Goal: Task Accomplishment & Management: Manage account settings

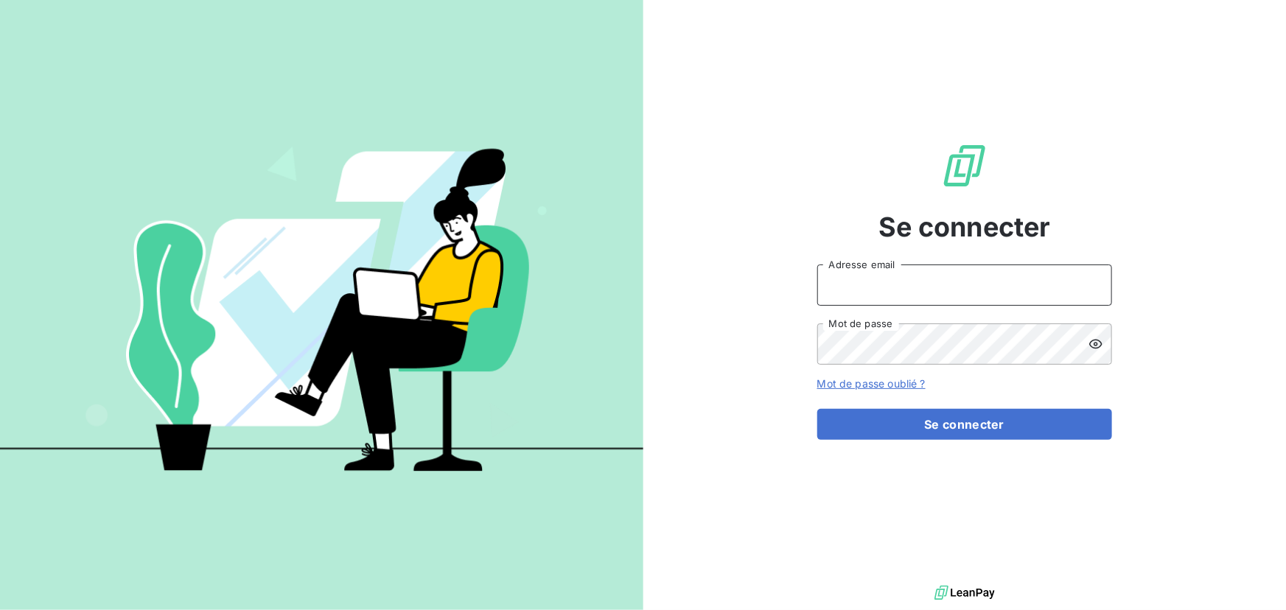
click at [919, 290] on input "Adresse email" at bounding box center [965, 285] width 295 height 41
type input "admin@aldaran"
click at [818, 409] on button "Se connecter" at bounding box center [965, 424] width 295 height 31
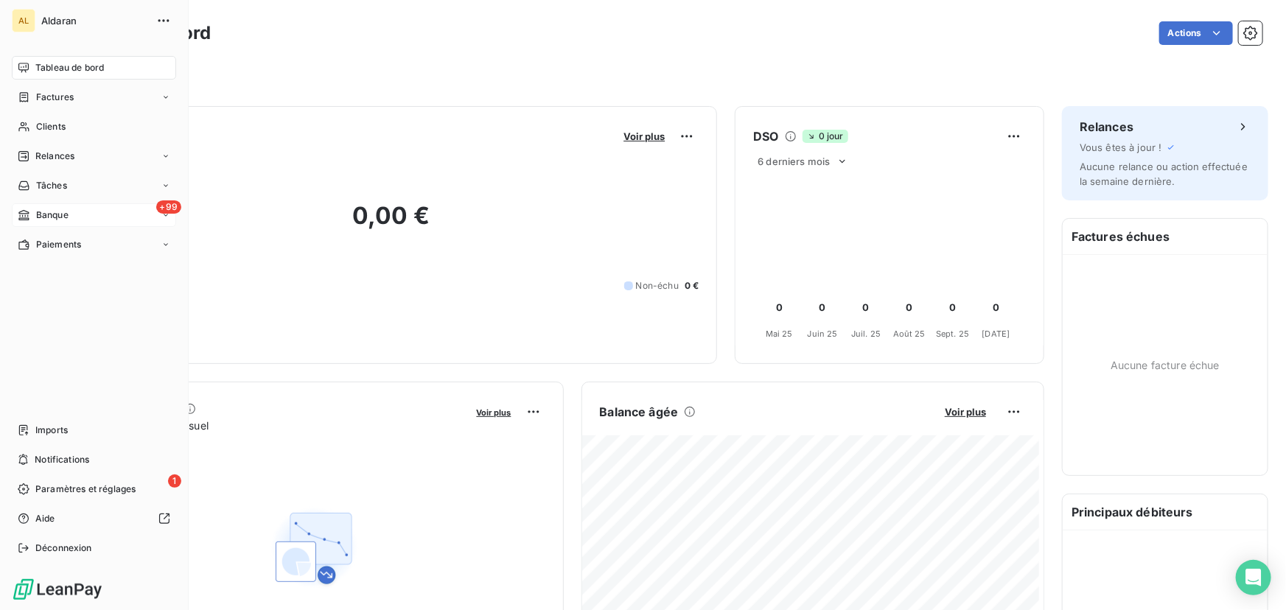
click at [36, 212] on span "Banque" at bounding box center [52, 215] width 32 height 13
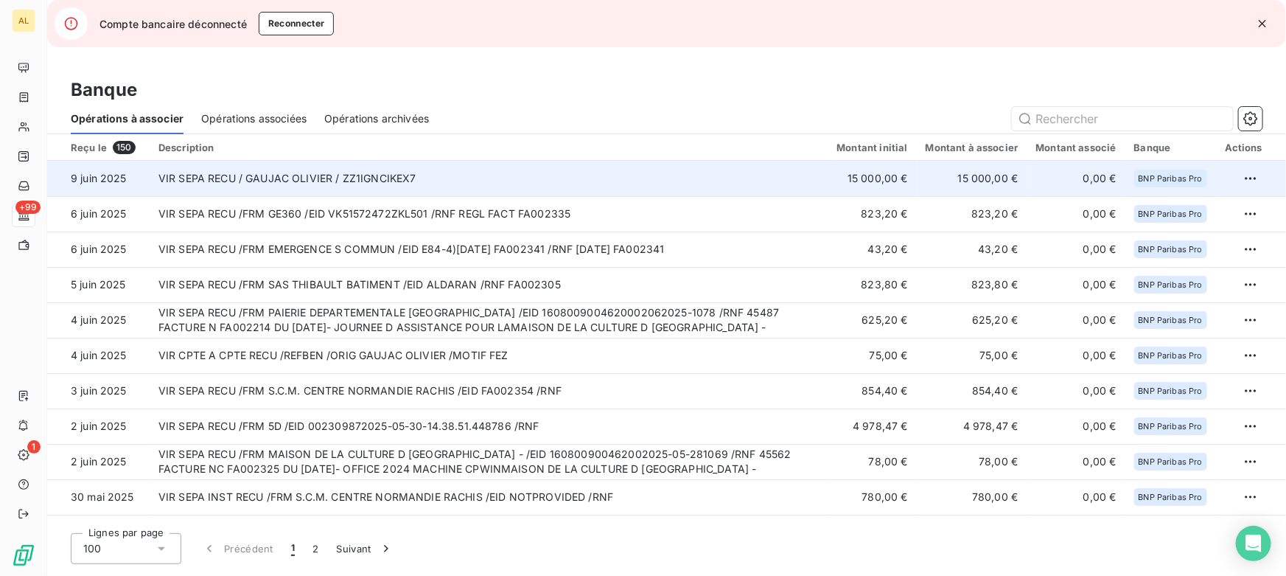
click at [199, 174] on td "VIR SEPA RECU / GAUJAC OLIVIER / ZZ1IGNCIKEX7" at bounding box center [489, 178] width 679 height 35
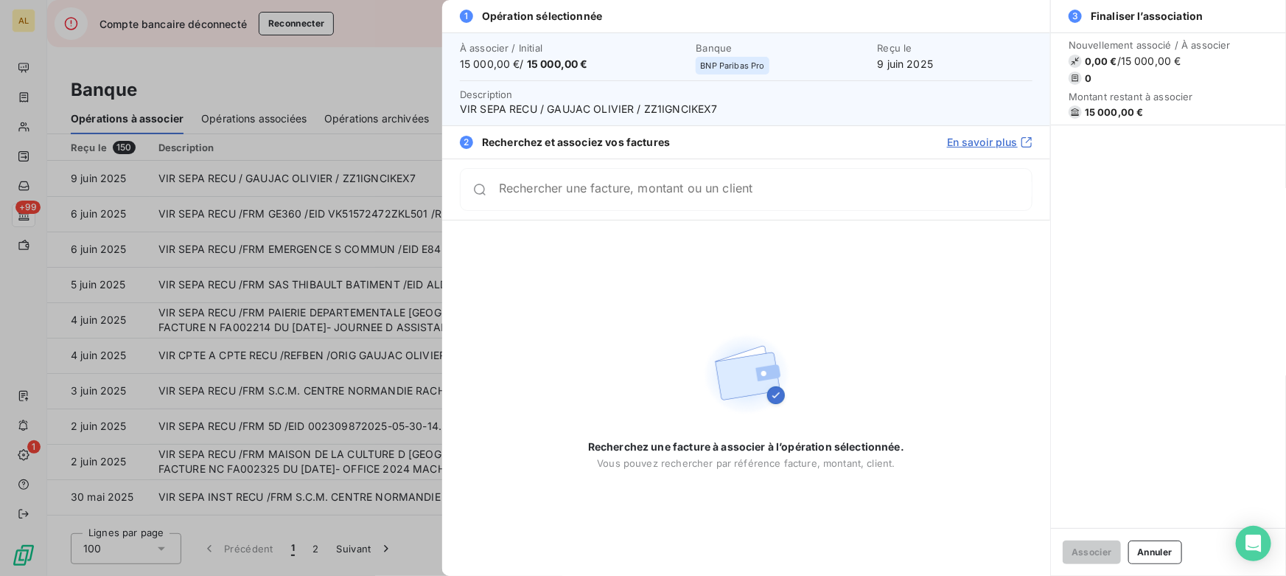
click at [612, 195] on input "Rechercher une facture, montant ou un client" at bounding box center [765, 189] width 533 height 15
type input "g"
click at [655, 335] on div "Recherchez une facture à associer à l’opération sélectionnée. Vous pouvez reche…" at bounding box center [746, 398] width 316 height 142
click at [314, 226] on div at bounding box center [643, 288] width 1286 height 576
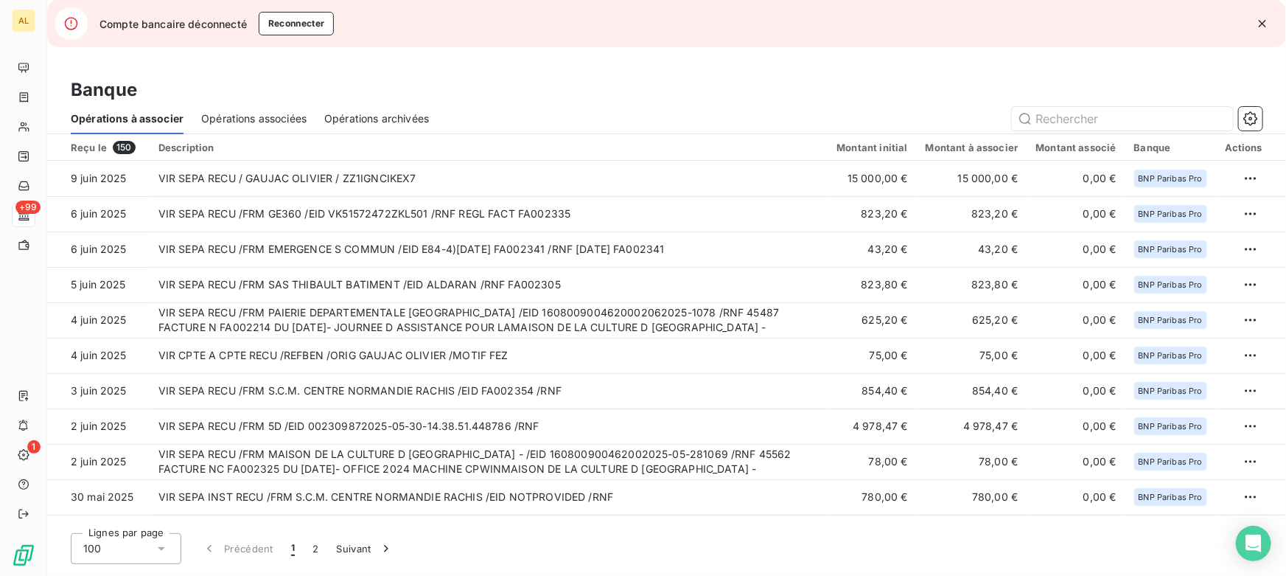
click at [372, 124] on span "Opérations archivées" at bounding box center [376, 118] width 105 height 15
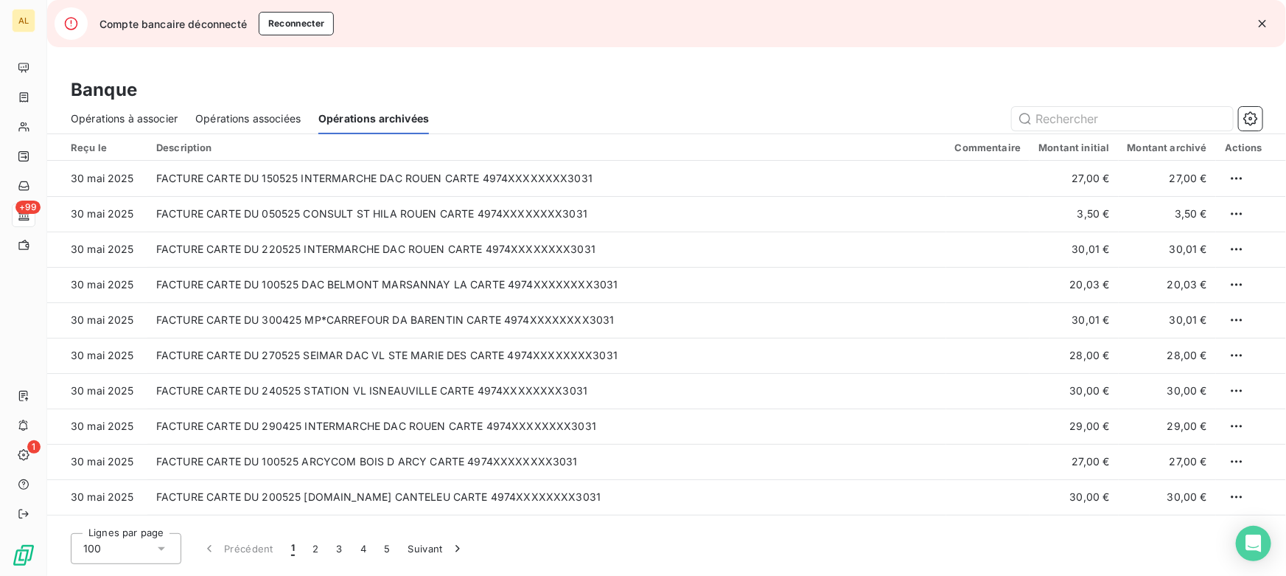
click at [273, 118] on span "Opérations associées" at bounding box center [247, 118] width 105 height 15
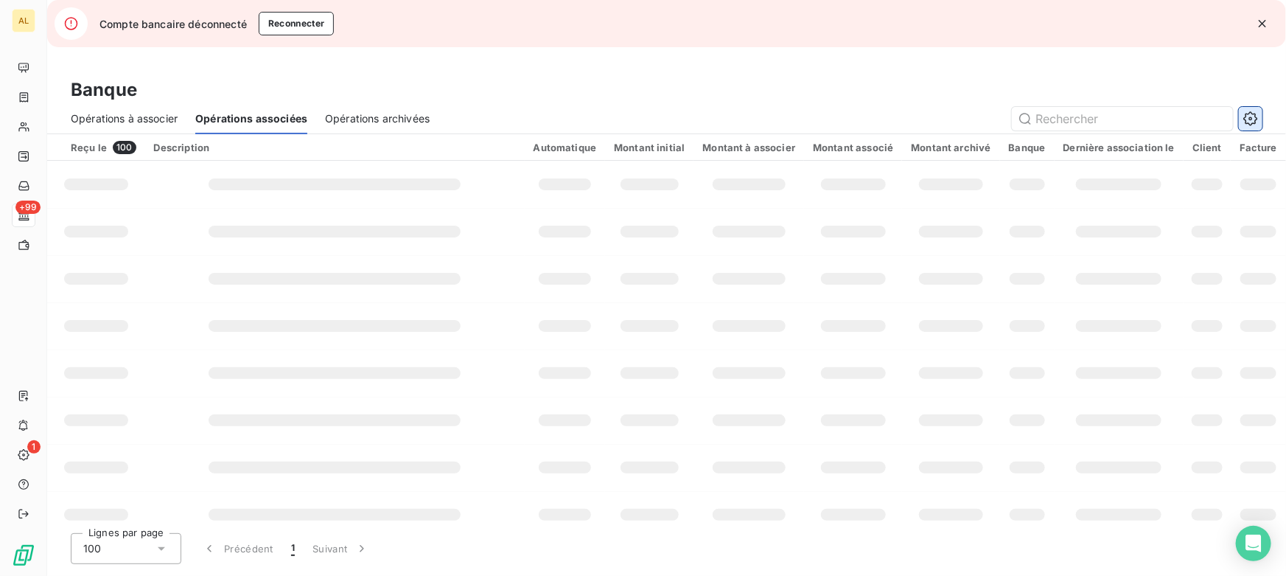
click at [1252, 125] on icon "button" at bounding box center [1251, 118] width 14 height 14
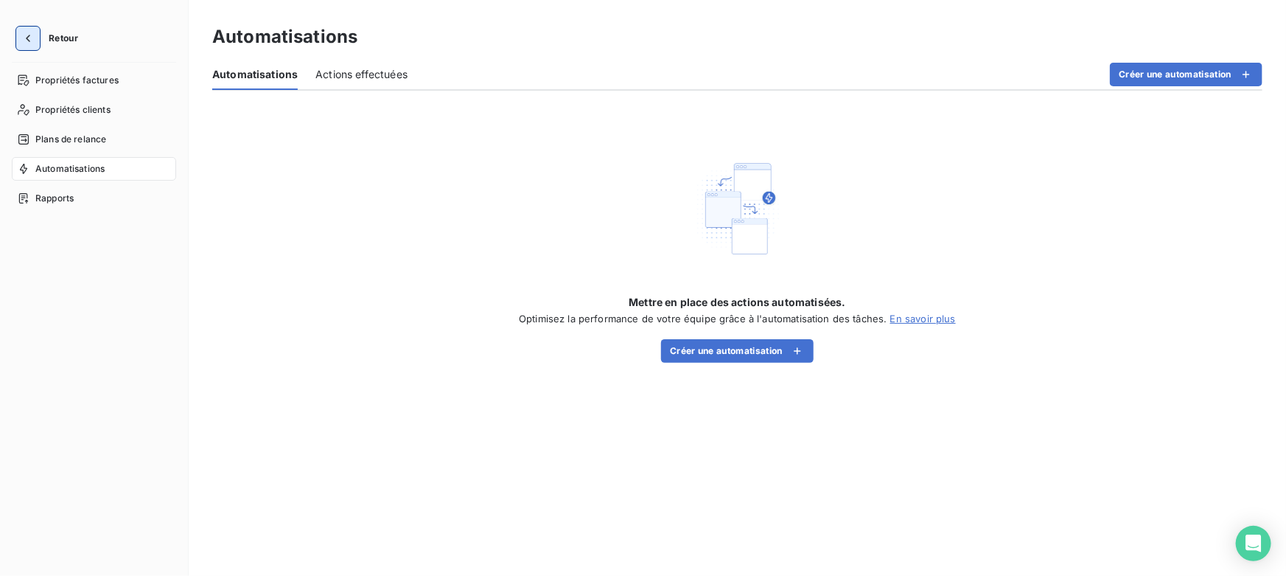
click at [26, 32] on icon "button" at bounding box center [28, 38] width 15 height 15
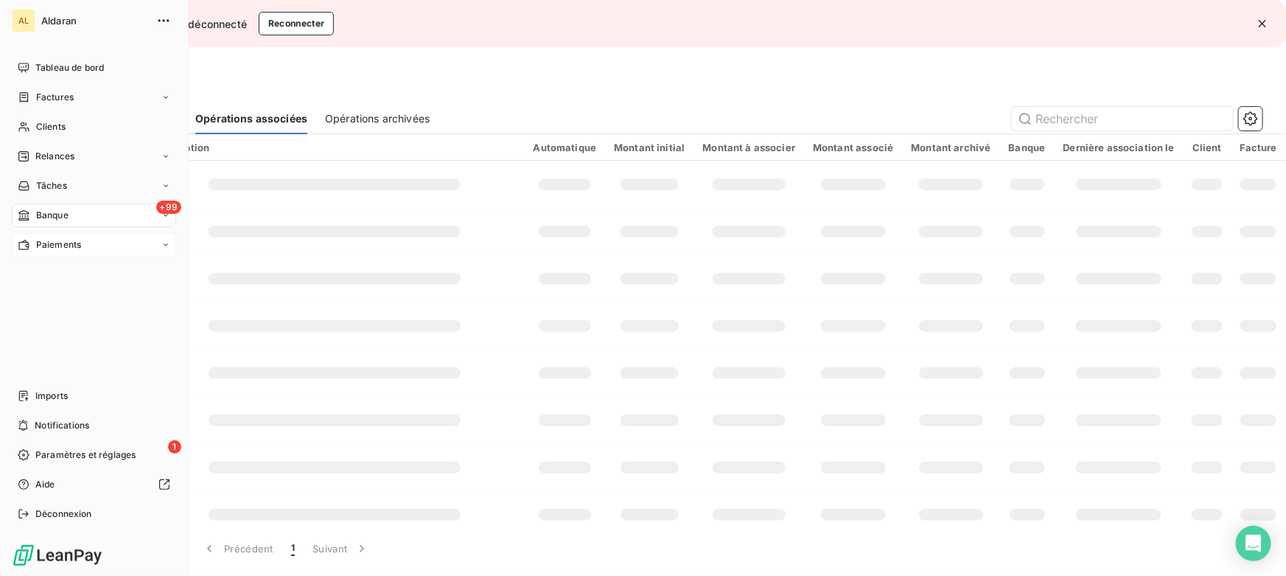
click at [37, 246] on span "Paiements" at bounding box center [58, 244] width 45 height 13
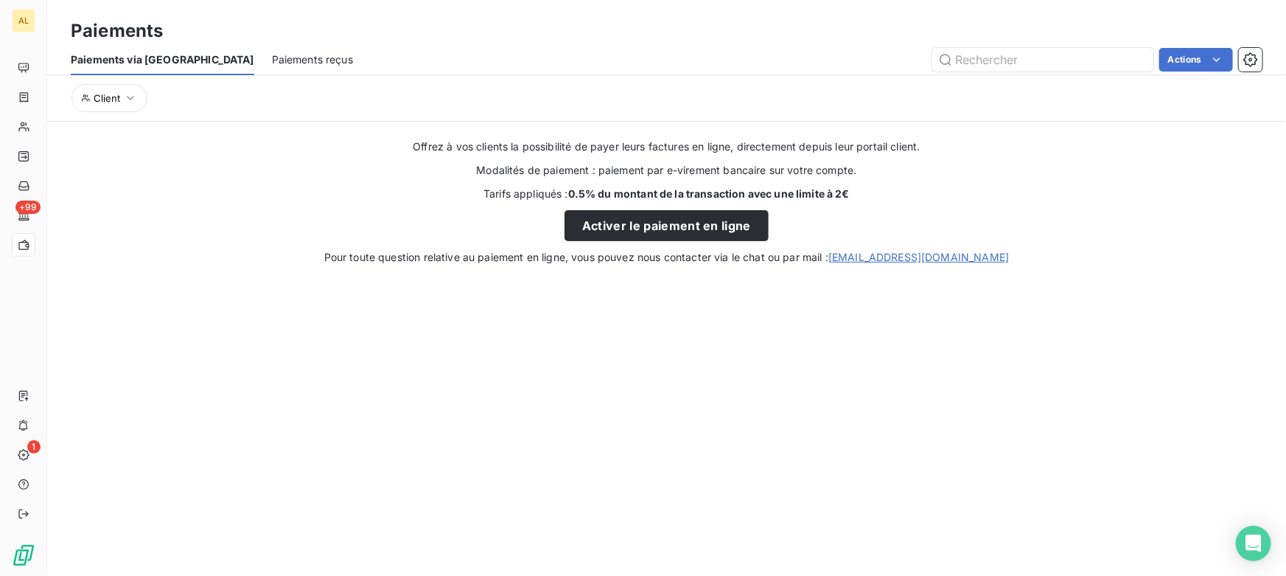
click at [272, 66] on span "Paiements reçus" at bounding box center [312, 59] width 81 height 15
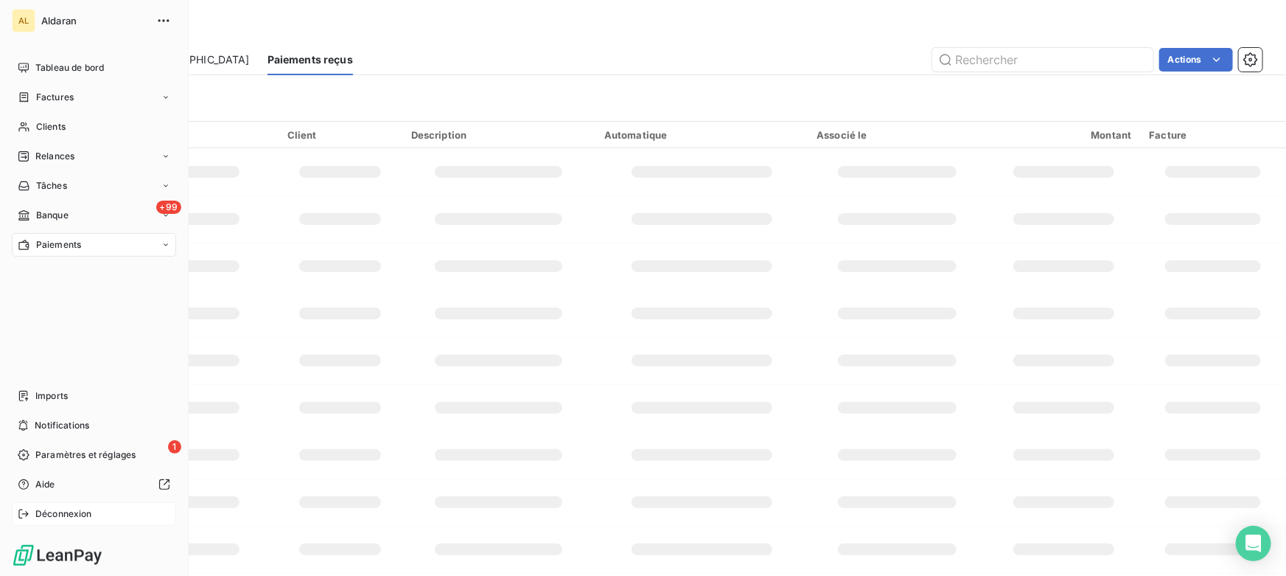
click at [70, 514] on span "Déconnexion" at bounding box center [63, 513] width 57 height 13
